Goal: Task Accomplishment & Management: Manage account settings

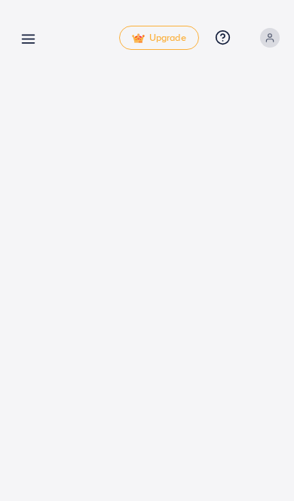
click at [23, 35] on icon at bounding box center [28, 39] width 16 height 16
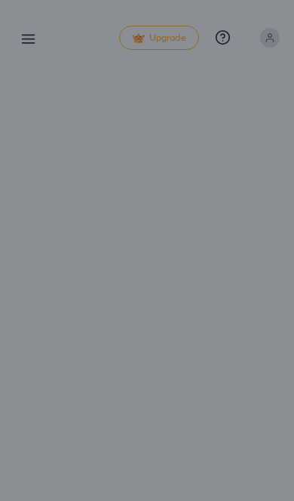
click at [16, 51] on div at bounding box center [147, 300] width 294 height 601
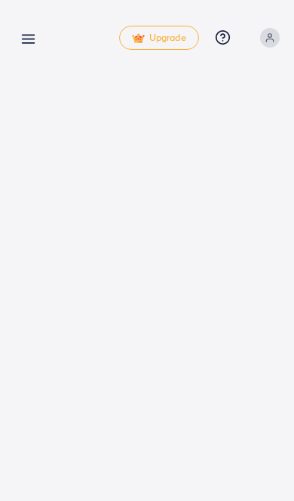
click at [23, 42] on icon at bounding box center [28, 39] width 16 height 16
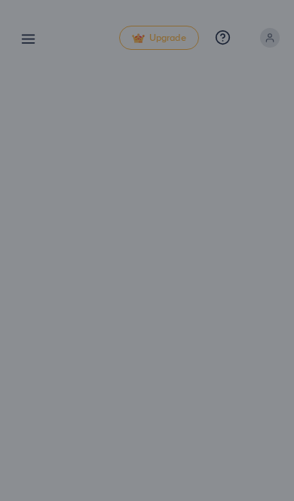
click at [26, 33] on div at bounding box center [147, 300] width 294 height 601
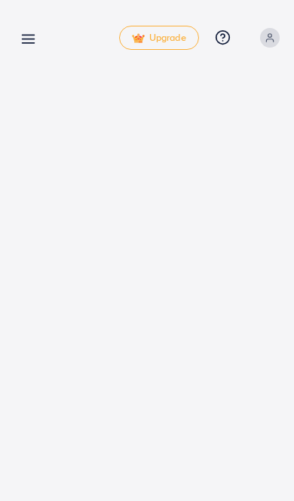
click at [35, 35] on line at bounding box center [29, 35] width 12 height 0
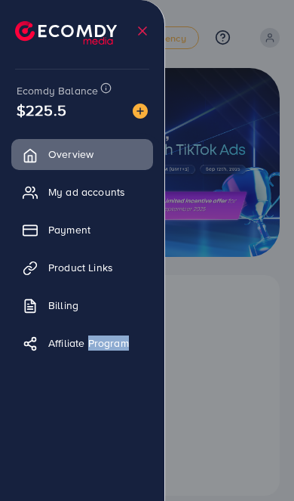
click at [185, 316] on div at bounding box center [147, 300] width 294 height 601
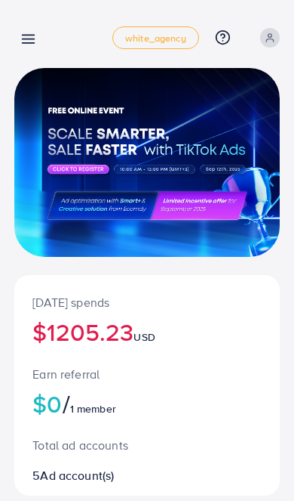
click at [14, 45] on div "Today's spends $1205.23 USD Earn referral $0 / 1 member Total ad accounts 5 Ad …" at bounding box center [147, 486] width 294 height 973
click at [41, 20] on div "Overview white_agency Help Center Contact Support Plans and Pricing Term and po…" at bounding box center [147, 38] width 266 height 42
click at [23, 32] on icon at bounding box center [28, 39] width 16 height 16
click at [24, 32] on icon at bounding box center [28, 39] width 16 height 16
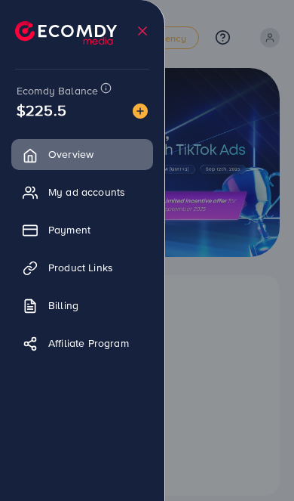
click at [220, 341] on div at bounding box center [147, 300] width 294 height 601
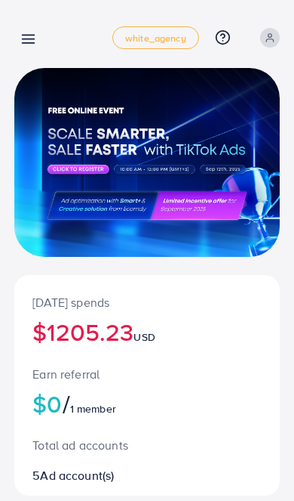
click at [29, 39] on line at bounding box center [29, 39] width 12 height 0
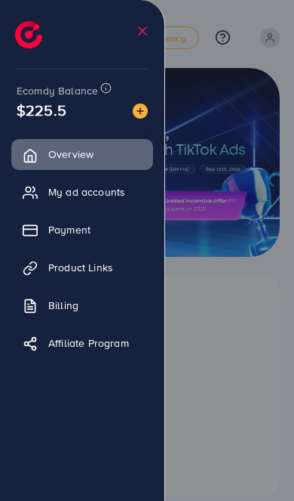
click at [72, 237] on link "Payment" at bounding box center [82, 229] width 142 height 30
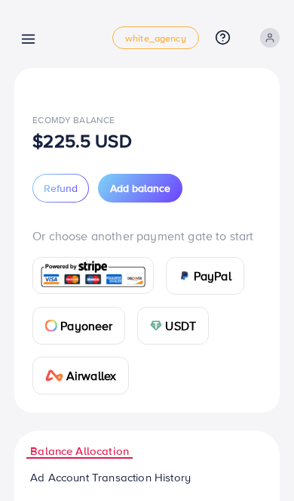
click at [26, 43] on line at bounding box center [29, 43] width 12 height 0
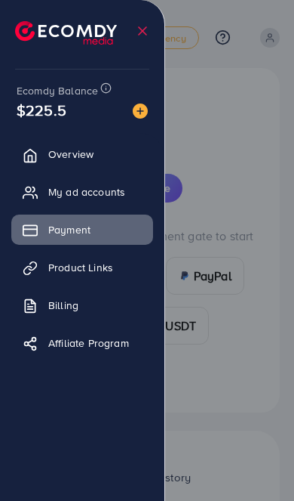
click at [95, 298] on link "Billing" at bounding box center [82, 305] width 142 height 30
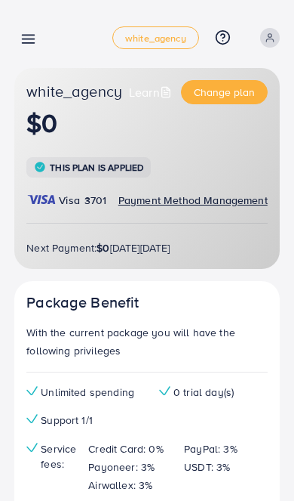
click at [29, 35] on line at bounding box center [29, 35] width 12 height 0
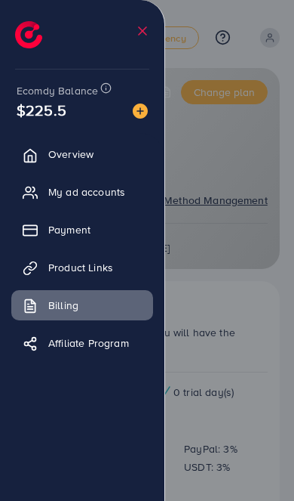
click at [89, 150] on span "Overview" at bounding box center [70, 153] width 45 height 15
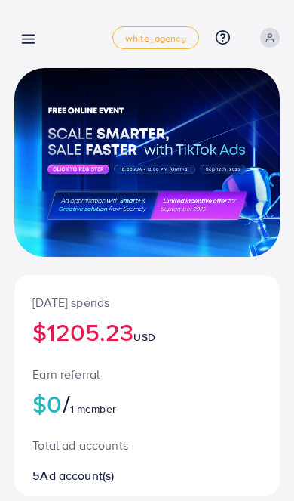
click at [28, 43] on line at bounding box center [29, 43] width 12 height 0
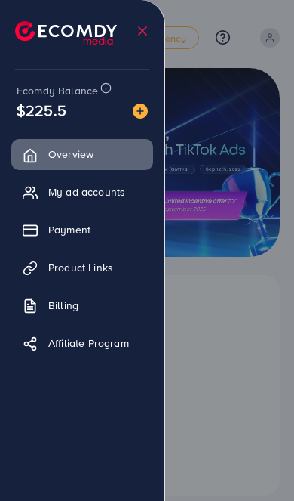
click at [125, 180] on link "My ad accounts" at bounding box center [82, 192] width 142 height 30
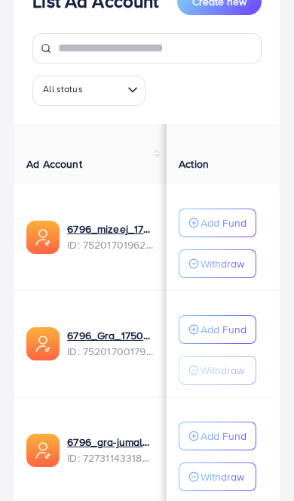
click at [210, 208] on button "Add Fund" at bounding box center [218, 222] width 78 height 29
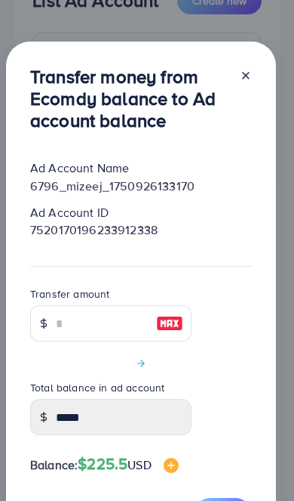
click at [252, 71] on div "Transfer money from Ecomdy balance to Ad account balance Ad Account Name 6796_m…" at bounding box center [141, 298] width 270 height 513
click at [254, 68] on div "Transfer money from Ecomdy balance to Ad account balance Ad Account Name 6796_m…" at bounding box center [141, 298] width 270 height 513
click at [243, 56] on div "Transfer money from Ecomdy balance to Ad account balance Ad Account Name 6796_m…" at bounding box center [141, 298] width 270 height 513
click at [243, 55] on div "Transfer money from Ecomdy balance to Ad account balance Ad Account Name 6796_m…" at bounding box center [141, 298] width 270 height 513
click at [251, 72] on icon at bounding box center [246, 75] width 12 height 12
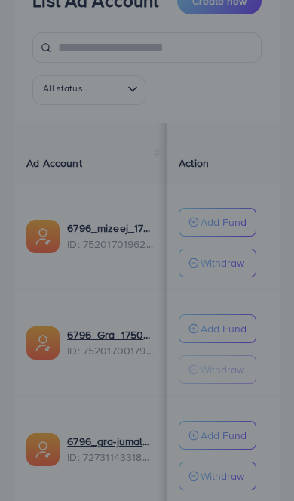
click at [242, 11] on button "Create new" at bounding box center [219, 0] width 85 height 27
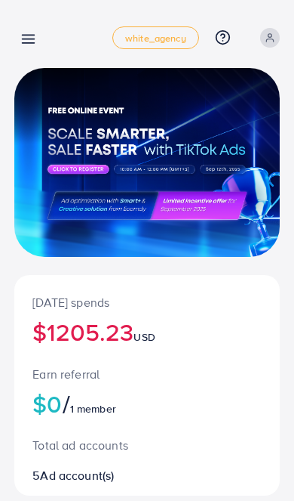
click at [35, 35] on line at bounding box center [29, 35] width 12 height 0
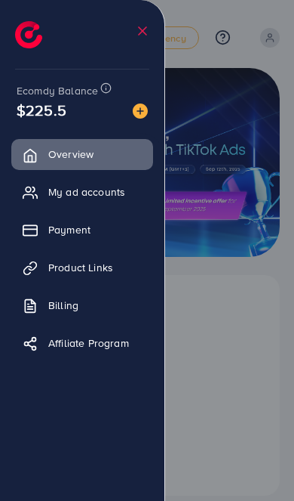
click at [114, 190] on span "My ad accounts" at bounding box center [86, 191] width 77 height 15
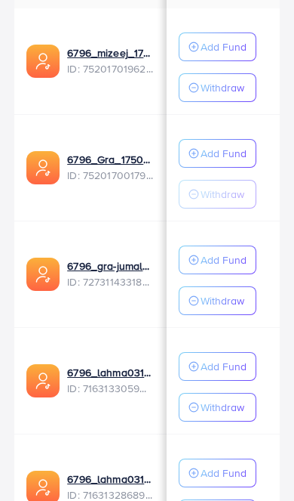
scroll to position [356, 0]
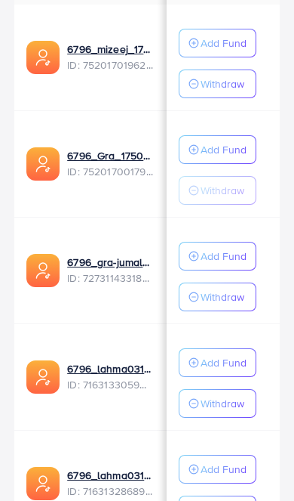
click at [224, 149] on p "Add Fund" at bounding box center [224, 149] width 46 height 18
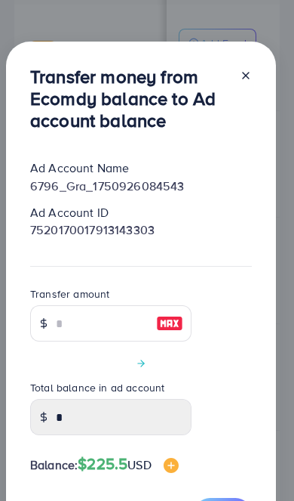
click at [249, 80] on div "Transfer money from Ecomdy balance to Ad account balance Ad Account Name 6796_G…" at bounding box center [141, 298] width 270 height 513
click at [250, 82] on icon at bounding box center [246, 75] width 12 height 12
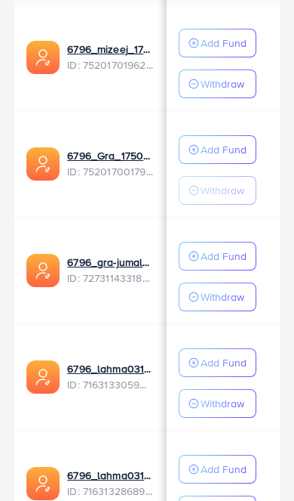
click at [232, 254] on p "Add Fund" at bounding box center [224, 256] width 46 height 18
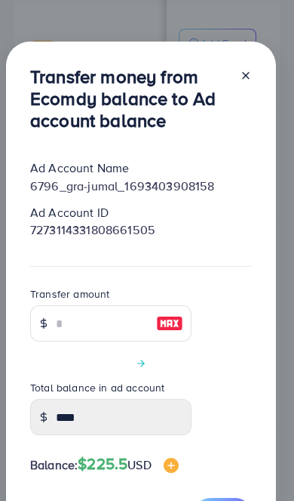
scroll to position [3, 0]
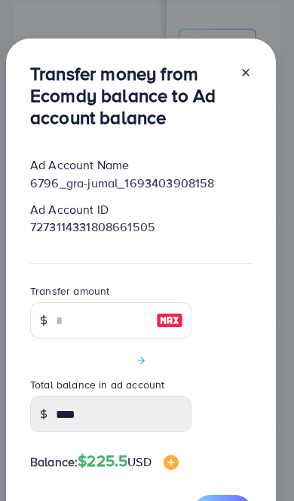
click at [234, 91] on div at bounding box center [240, 98] width 24 height 71
click at [251, 79] on icon at bounding box center [246, 72] width 12 height 12
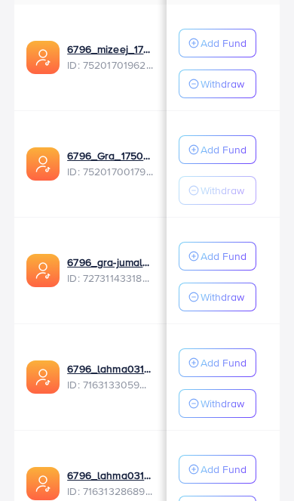
click at [236, 362] on p "Add Fund" at bounding box center [224, 362] width 46 height 18
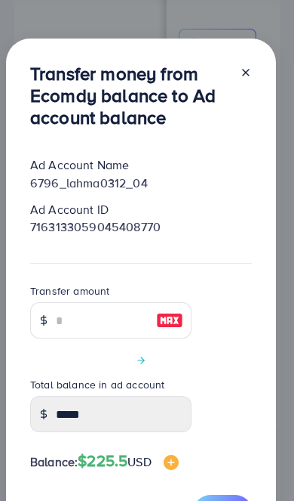
click at [247, 79] on icon at bounding box center [246, 72] width 12 height 12
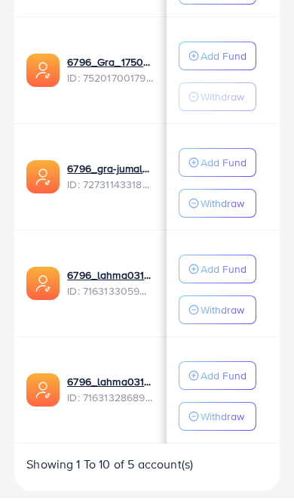
scroll to position [452, 0]
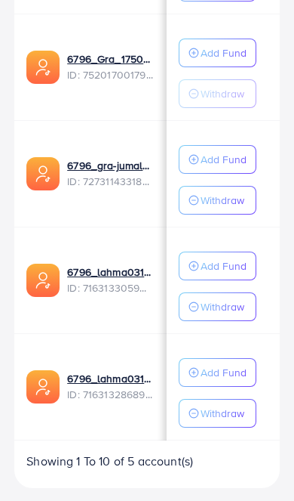
click at [226, 375] on p "Add Fund" at bounding box center [224, 372] width 46 height 18
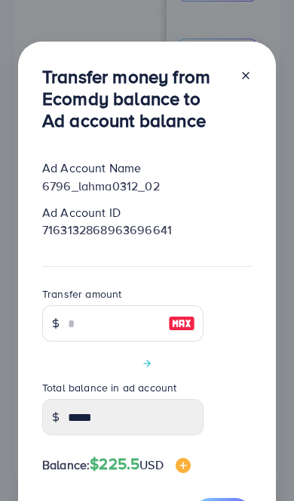
scroll to position [34, 0]
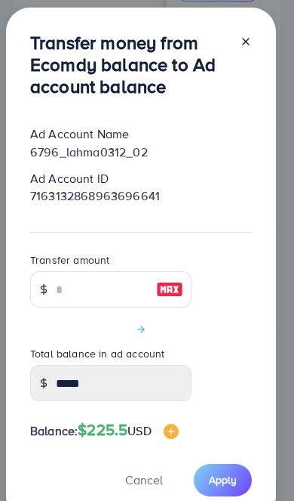
click at [251, 38] on icon at bounding box center [246, 41] width 12 height 12
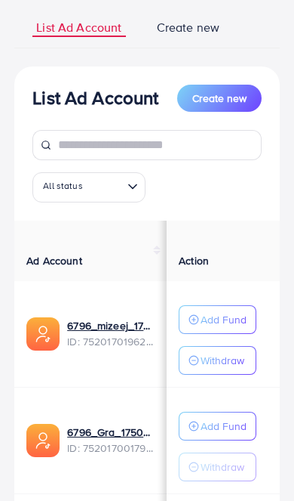
scroll to position [0, 0]
